Goal: Find specific page/section: Find specific page/section

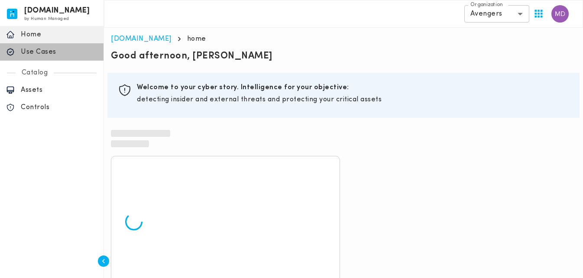
click at [60, 52] on p "Use Cases" at bounding box center [59, 52] width 77 height 9
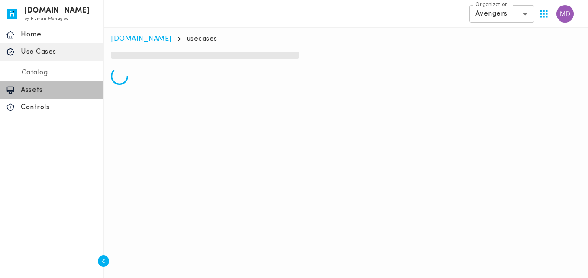
click at [33, 91] on p "Assets" at bounding box center [59, 90] width 77 height 9
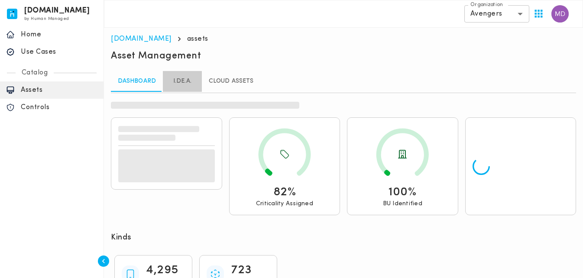
click at [179, 80] on link "I.DE.A." at bounding box center [182, 81] width 39 height 21
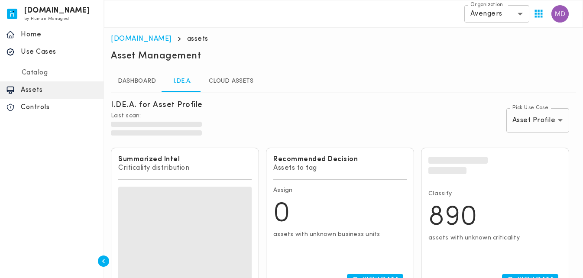
click at [142, 82] on link "Dashboard" at bounding box center [137, 81] width 52 height 21
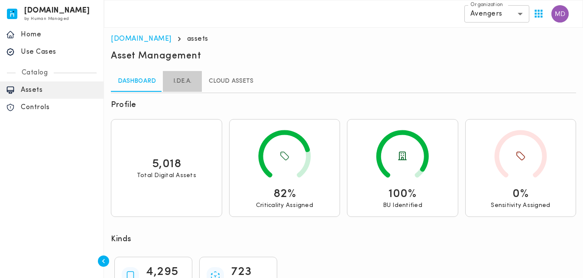
click at [178, 79] on link "I.DE.A." at bounding box center [182, 81] width 39 height 21
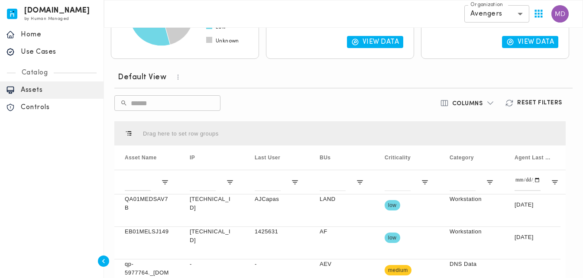
scroll to position [221, 0]
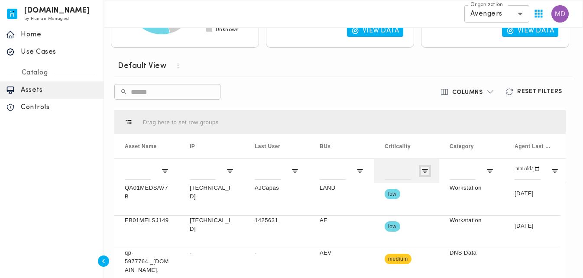
click at [424, 169] on span "Open Filter Menu" at bounding box center [425, 171] width 8 height 8
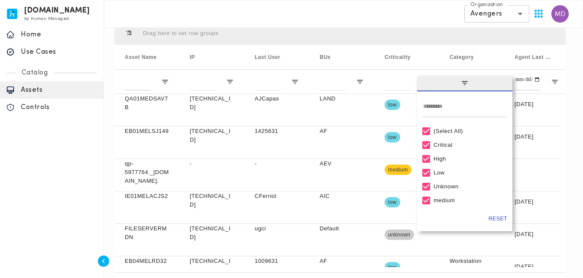
scroll to position [339, 0]
